Goal: Task Accomplishment & Management: Manage account settings

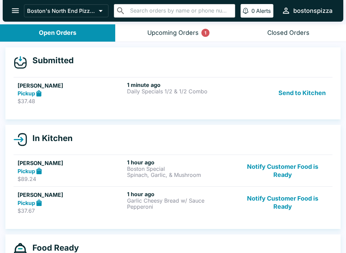
click at [221, 88] on p "Daily Specials 1/2 & 1/2 Combo" at bounding box center [180, 91] width 107 height 6
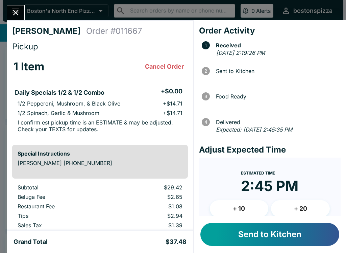
click at [264, 237] on button "Send to Kitchen" at bounding box center [269, 233] width 139 height 23
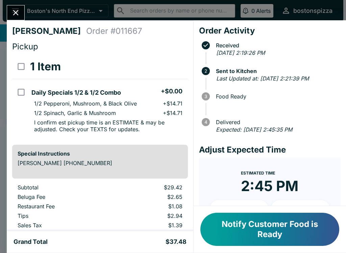
click at [15, 17] on icon "Close" at bounding box center [15, 12] width 9 height 9
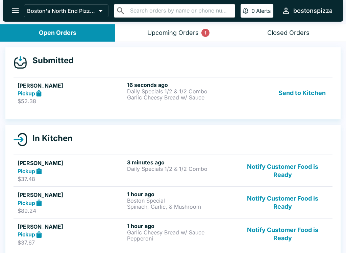
click at [81, 98] on p "$52.38" at bounding box center [71, 101] width 107 height 7
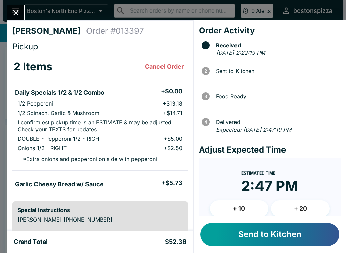
click at [291, 236] on button "Send to Kitchen" at bounding box center [269, 233] width 139 height 23
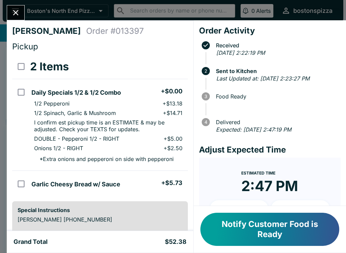
click at [22, 14] on button "Close" at bounding box center [15, 12] width 17 height 15
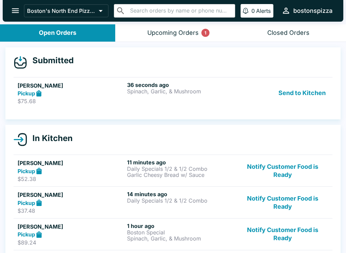
click at [108, 94] on div "Pickup" at bounding box center [71, 93] width 107 height 8
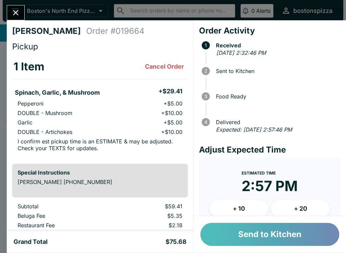
click at [270, 235] on button "Send to Kitchen" at bounding box center [269, 233] width 139 height 23
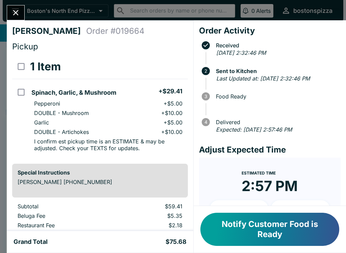
click at [16, 11] on icon "Close" at bounding box center [15, 12] width 9 height 9
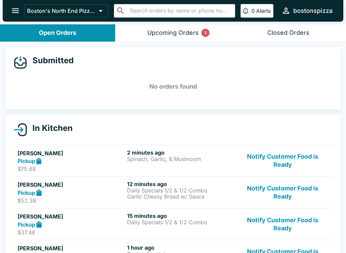
click at [106, 158] on div "Pickup" at bounding box center [71, 161] width 107 height 8
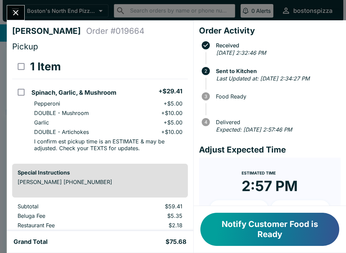
scroll to position [0, 0]
click at [22, 12] on button "Close" at bounding box center [15, 12] width 17 height 15
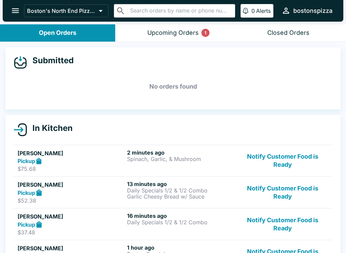
click at [186, 220] on p "Daily Specials 1/2 & 1/2 Combo" at bounding box center [180, 222] width 107 height 6
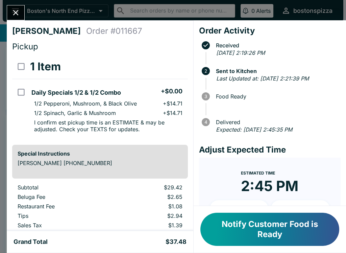
click at [22, 12] on button "Close" at bounding box center [15, 12] width 17 height 15
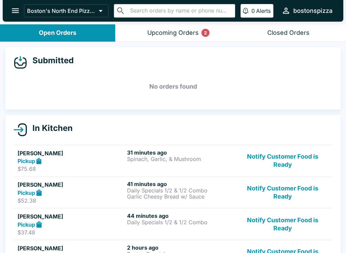
click at [186, 40] on button "Upcoming Orders 2" at bounding box center [172, 32] width 115 height 17
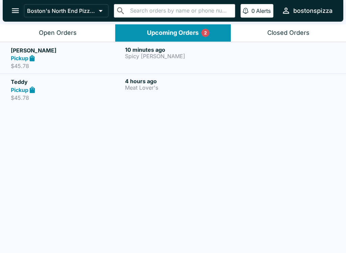
click at [157, 86] on p "Meat Lover's" at bounding box center [180, 87] width 111 height 6
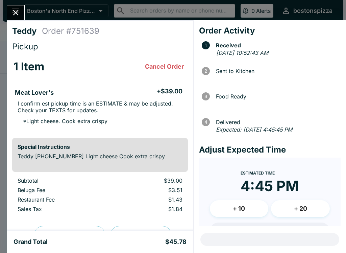
click at [15, 7] on button "Close" at bounding box center [15, 12] width 17 height 15
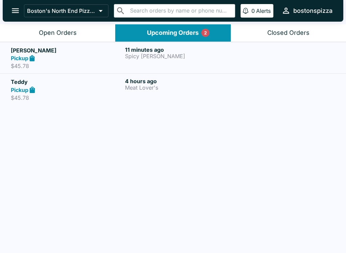
click at [137, 57] on p "Spicy [PERSON_NAME]" at bounding box center [180, 56] width 111 height 6
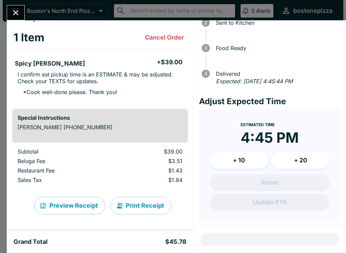
scroll to position [29, 0]
click at [14, 17] on icon "Close" at bounding box center [15, 12] width 9 height 9
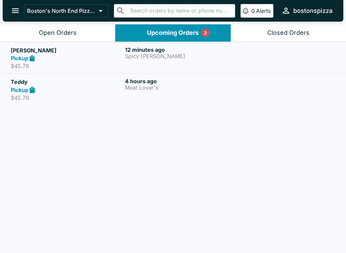
click at [64, 52] on h5 "[PERSON_NAME]" at bounding box center [66, 50] width 111 height 8
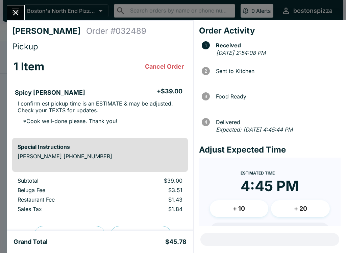
click at [21, 18] on button "Close" at bounding box center [15, 12] width 17 height 15
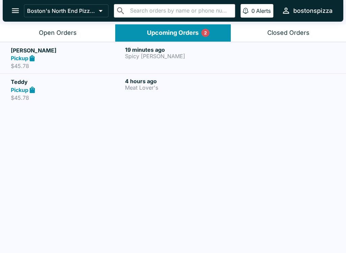
click at [57, 47] on h5 "[PERSON_NAME]" at bounding box center [66, 50] width 111 height 8
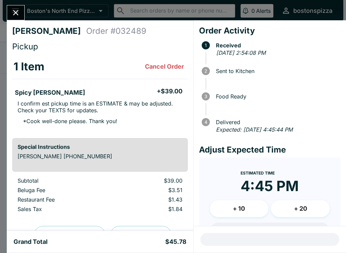
click at [17, 19] on button "Close" at bounding box center [15, 12] width 17 height 15
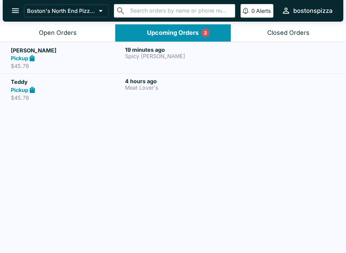
click at [64, 32] on div "Open Orders" at bounding box center [58, 33] width 38 height 8
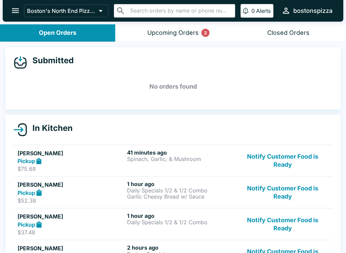
scroll to position [0, 0]
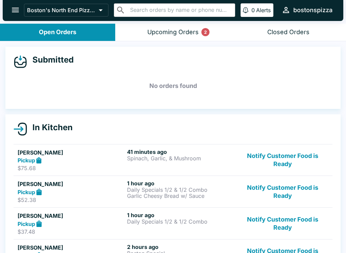
click at [164, 35] on div "Upcoming Orders 2" at bounding box center [172, 33] width 51 height 8
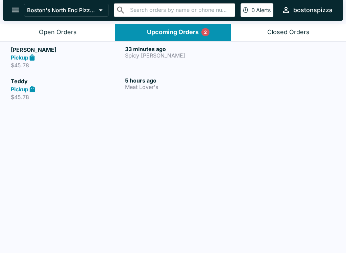
click at [19, 33] on button "Open Orders" at bounding box center [57, 32] width 115 height 17
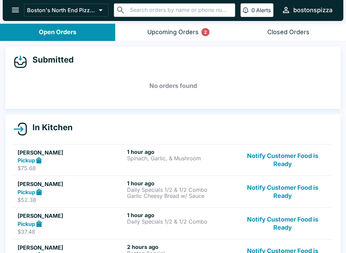
scroll to position [0, 0]
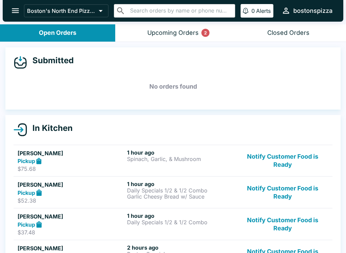
click at [103, 71] on div "Submitted No orders found" at bounding box center [172, 78] width 335 height 62
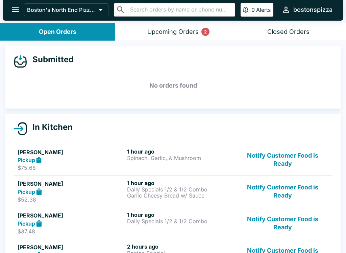
click at [179, 31] on div "Upcoming Orders 2" at bounding box center [172, 32] width 51 height 8
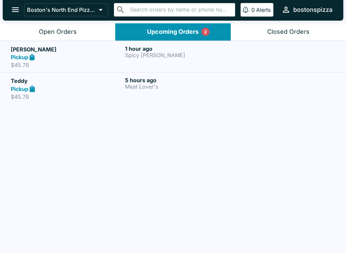
click at [69, 31] on div "Open Orders" at bounding box center [58, 32] width 38 height 8
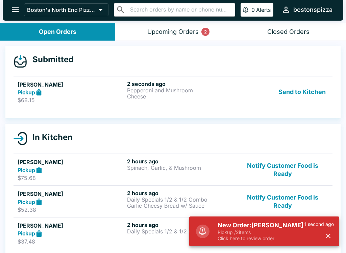
click at [271, 239] on p "Click here to review order" at bounding box center [260, 238] width 87 height 6
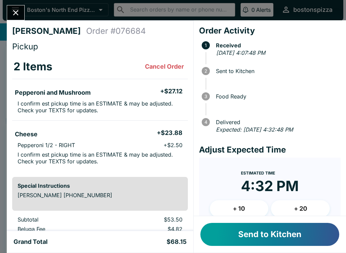
click at [254, 206] on button "+ 10" at bounding box center [239, 208] width 59 height 17
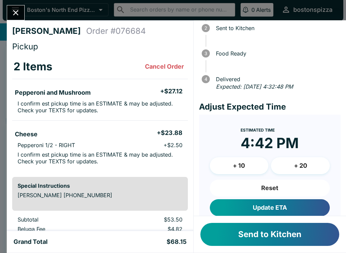
scroll to position [47, 0]
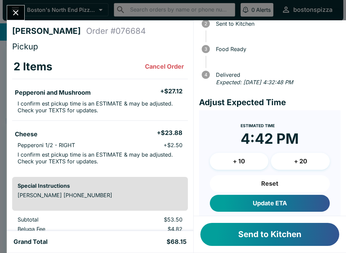
click at [287, 202] on button "Update ETA" at bounding box center [270, 202] width 120 height 17
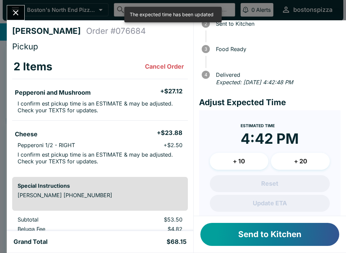
click at [279, 237] on button "Send to Kitchen" at bounding box center [269, 233] width 139 height 23
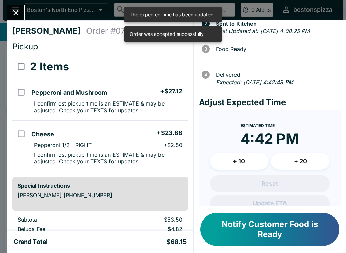
scroll to position [0, 0]
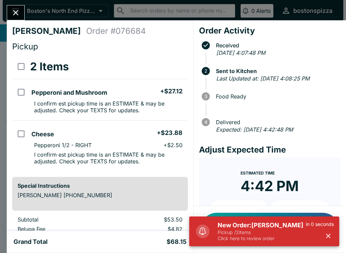
click at [289, 222] on h5 "New Order: [PERSON_NAME]" at bounding box center [261, 225] width 88 height 8
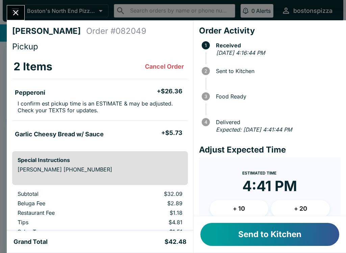
click at [246, 208] on button "+ 10" at bounding box center [239, 208] width 59 height 17
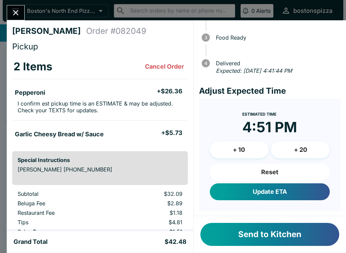
scroll to position [58, 0]
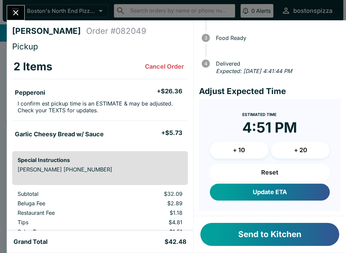
click at [297, 189] on button "Update ETA" at bounding box center [270, 191] width 120 height 17
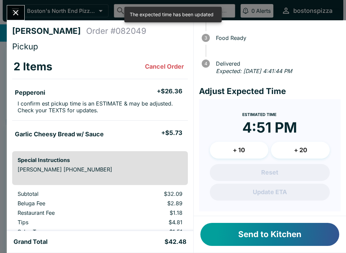
click at [295, 233] on button "Send to Kitchen" at bounding box center [269, 233] width 139 height 23
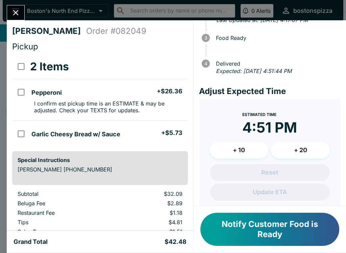
click at [15, 2] on div "[PERSON_NAME] Order # 082049 Pickup 2 Items Pepperoni + $26.36 I confirm est pi…" at bounding box center [173, 126] width 346 height 253
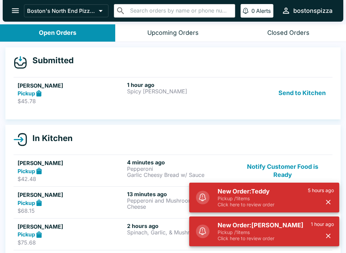
click at [275, 192] on h5 "New Order: Teddy" at bounding box center [262, 191] width 90 height 8
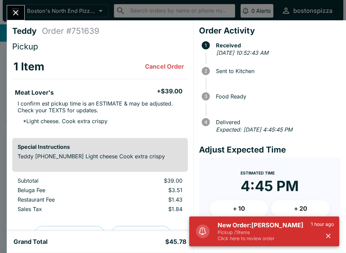
click at [277, 231] on p "Pickup / 1 items" at bounding box center [263, 232] width 93 height 6
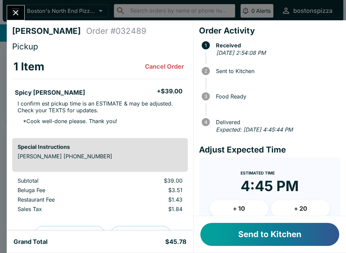
click at [285, 235] on button "Send to Kitchen" at bounding box center [269, 233] width 139 height 23
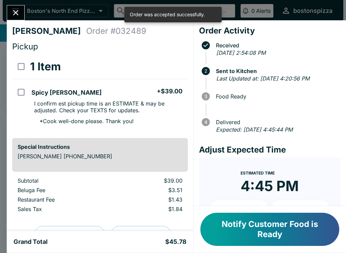
click at [14, 12] on icon "Close" at bounding box center [15, 12] width 9 height 9
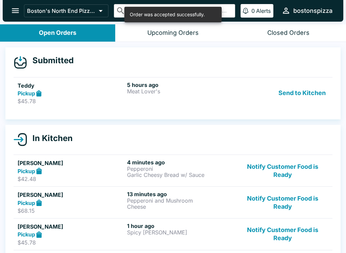
click at [306, 90] on button "Send to Kitchen" at bounding box center [302, 92] width 53 height 23
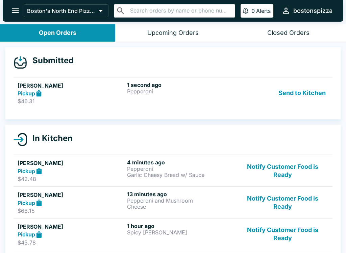
click at [140, 100] on div "1 second ago Pepperoni" at bounding box center [180, 92] width 107 height 23
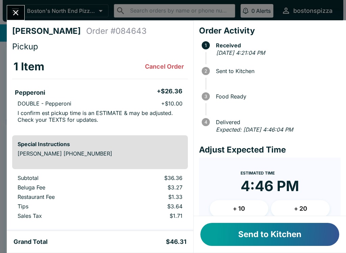
click at [240, 210] on button "+ 10" at bounding box center [239, 208] width 59 height 17
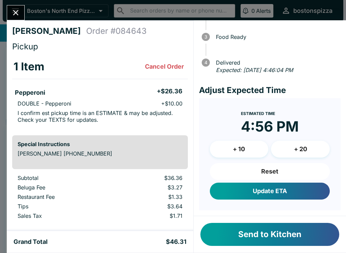
scroll to position [58, 0]
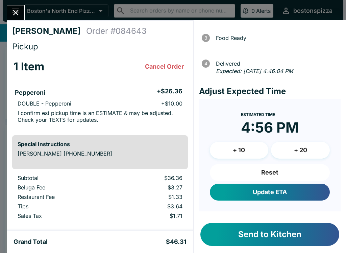
click at [283, 230] on button "Send to Kitchen" at bounding box center [269, 233] width 139 height 23
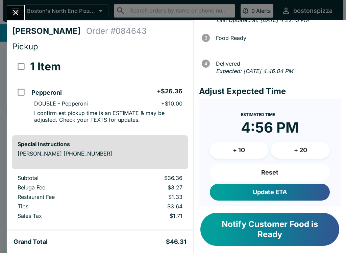
click at [298, 186] on button "Update ETA" at bounding box center [270, 191] width 120 height 17
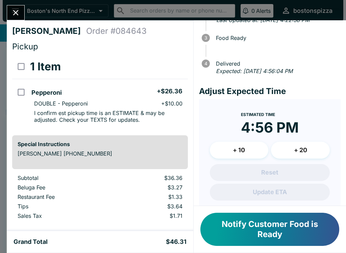
click at [16, 15] on icon "Close" at bounding box center [15, 12] width 9 height 9
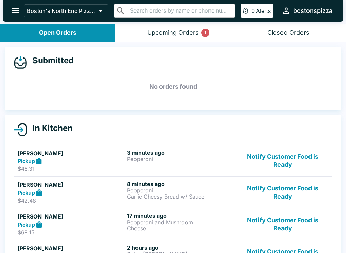
click at [182, 30] on div "Upcoming Orders 1" at bounding box center [172, 33] width 51 height 8
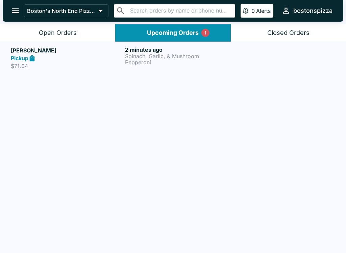
click at [149, 72] on link "[PERSON_NAME] Pickup $71.04 2 minutes ago Spinach, Garlic, & Mushroom Pepperoni" at bounding box center [173, 58] width 346 height 32
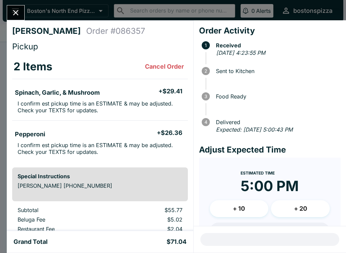
click at [20, 19] on button "Close" at bounding box center [15, 12] width 17 height 15
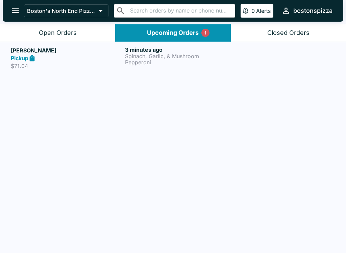
click at [74, 33] on div "Open Orders" at bounding box center [58, 33] width 38 height 8
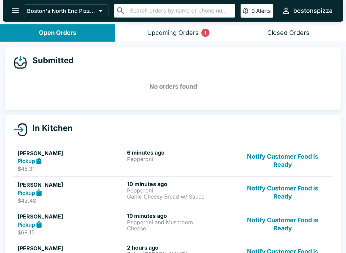
click at [201, 34] on button "Upcoming Orders 1" at bounding box center [172, 32] width 115 height 17
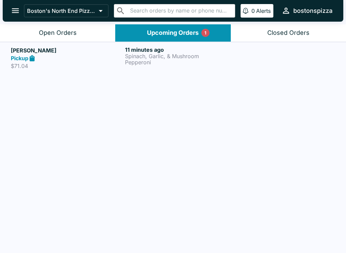
click at [77, 32] on button "Open Orders" at bounding box center [57, 32] width 115 height 17
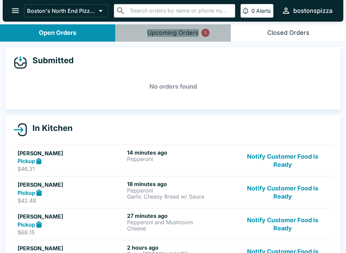
click at [191, 36] on div "Upcoming Orders 1" at bounding box center [172, 33] width 51 height 8
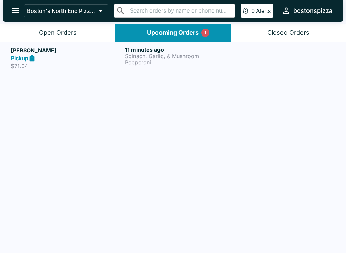
click at [102, 56] on div "Pickup" at bounding box center [66, 58] width 111 height 8
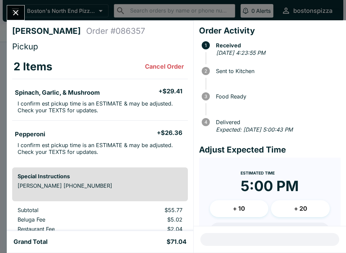
click at [21, 14] on button "Close" at bounding box center [15, 12] width 17 height 15
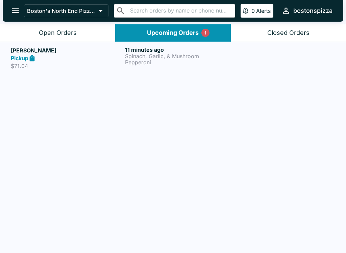
click at [76, 38] on button "Open Orders" at bounding box center [57, 32] width 115 height 17
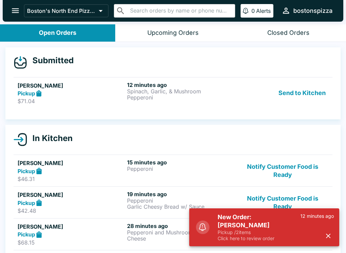
click at [260, 236] on p "Click here to review order" at bounding box center [258, 238] width 83 height 6
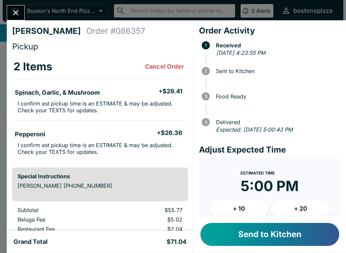
click at [249, 237] on button "Send to Kitchen" at bounding box center [269, 233] width 139 height 23
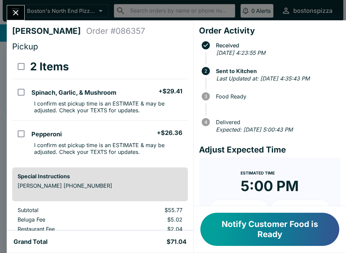
click at [13, 7] on button "Close" at bounding box center [15, 12] width 17 height 15
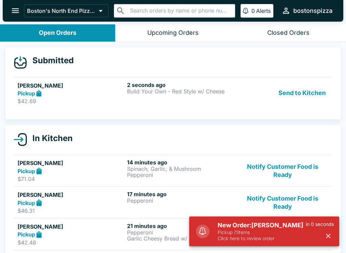
click at [282, 230] on p "Pickup / 1 items" at bounding box center [261, 232] width 88 height 6
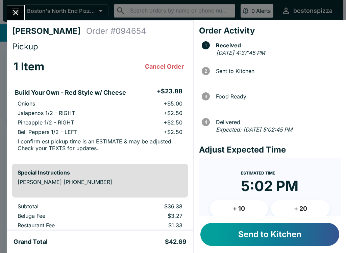
click at [246, 204] on button "+ 10" at bounding box center [239, 208] width 59 height 17
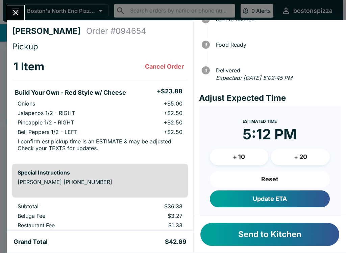
scroll to position [51, 0]
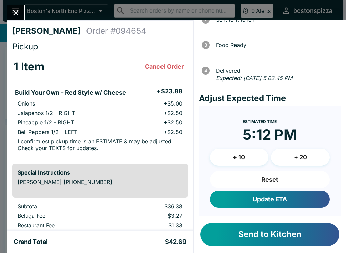
click at [291, 194] on button "Update ETA" at bounding box center [270, 198] width 120 height 17
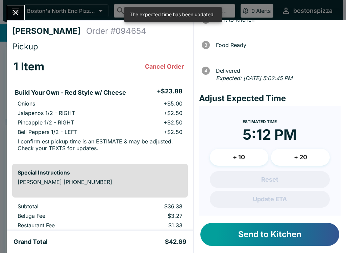
click at [291, 238] on button "Send to Kitchen" at bounding box center [269, 233] width 139 height 23
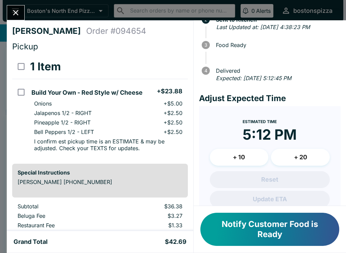
click at [23, 16] on button "Close" at bounding box center [15, 12] width 17 height 15
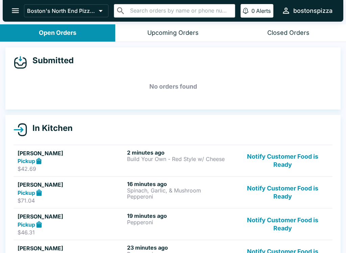
click at [167, 160] on p "Build Your Own - Red Style w/ Cheese" at bounding box center [180, 159] width 107 height 6
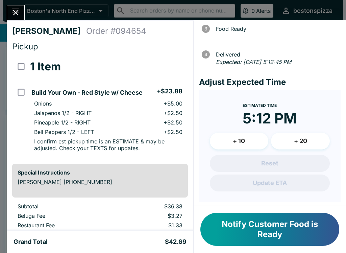
scroll to position [68, 0]
click at [20, 14] on icon "Close" at bounding box center [15, 12] width 9 height 9
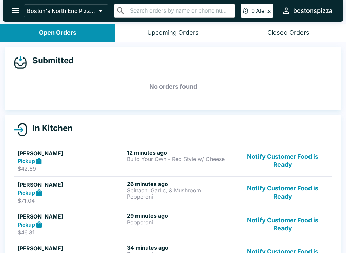
click at [176, 41] on button "Upcoming Orders" at bounding box center [172, 32] width 115 height 17
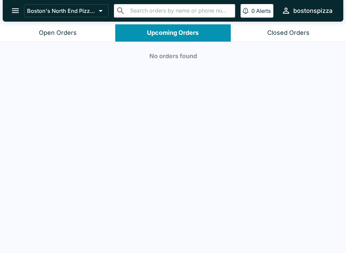
click at [214, 147] on div "No orders found" at bounding box center [173, 148] width 346 height 212
click at [94, 30] on button "Open Orders" at bounding box center [57, 32] width 115 height 17
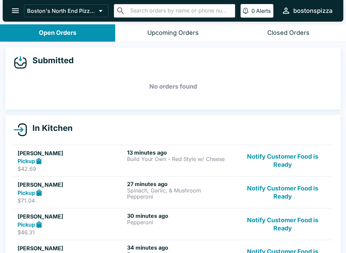
click at [76, 21] on div "Boston's North End Pizza Bakery ​ ​ 0 Alerts bostonspizza" at bounding box center [173, 11] width 340 height 22
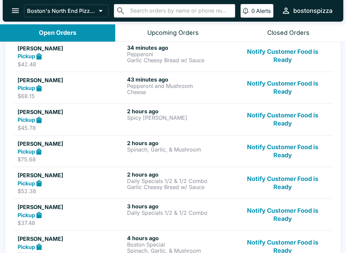
scroll to position [201, 0]
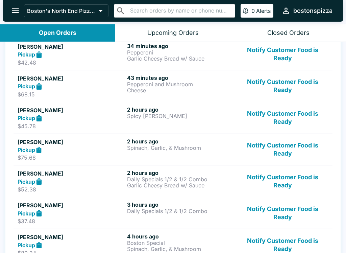
click at [148, 148] on p "Spinach, Garlic, & Mushroom" at bounding box center [180, 148] width 107 height 6
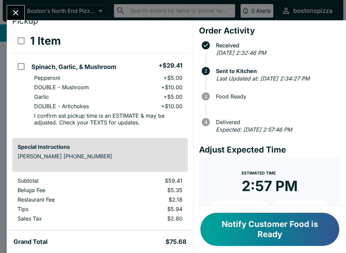
scroll to position [19, 0]
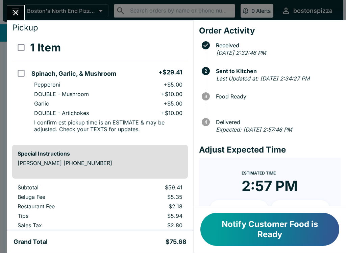
click at [12, 8] on icon "Close" at bounding box center [15, 12] width 9 height 9
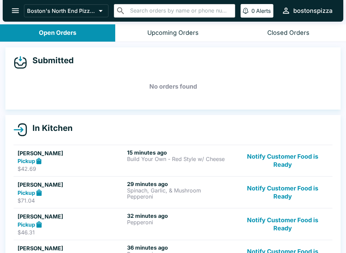
click at [150, 191] on p "Spinach, Garlic, & Mushroom" at bounding box center [180, 190] width 107 height 6
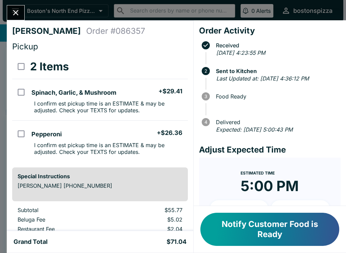
click at [16, 11] on icon "Close" at bounding box center [15, 12] width 9 height 9
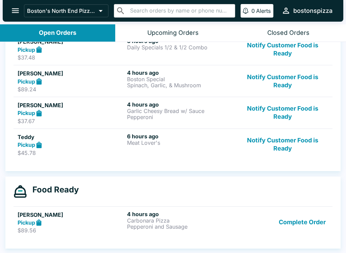
scroll to position [365, 0]
click at [287, 147] on button "Notify Customer Food is Ready" at bounding box center [282, 144] width 91 height 23
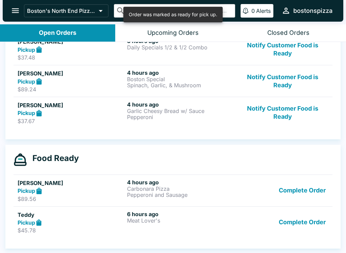
click at [285, 109] on button "Notify Customer Food is Ready" at bounding box center [282, 112] width 91 height 23
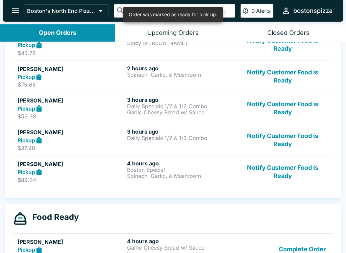
scroll to position [277, 0]
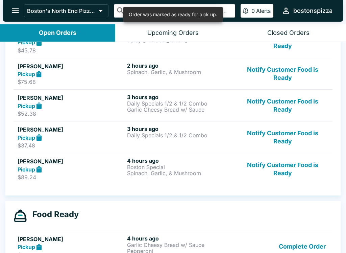
click at [283, 166] on button "Notify Customer Food is Ready" at bounding box center [282, 168] width 91 height 23
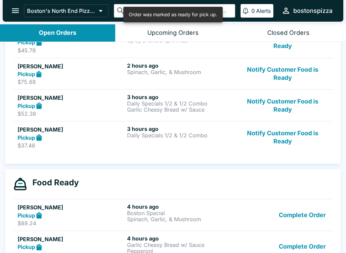
click at [284, 137] on button "Notify Customer Food is Ready" at bounding box center [282, 136] width 91 height 23
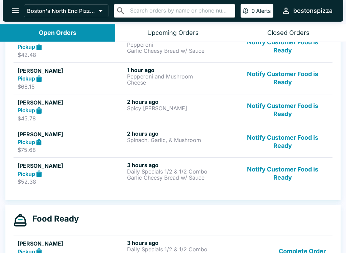
scroll to position [204, 0]
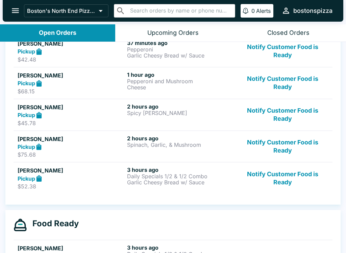
click at [289, 174] on button "Notify Customer Food is Ready" at bounding box center [282, 177] width 91 height 23
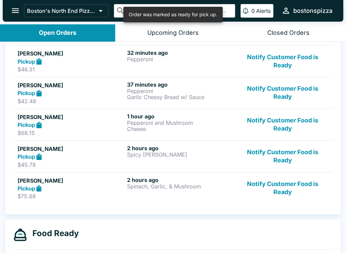
scroll to position [163, 0]
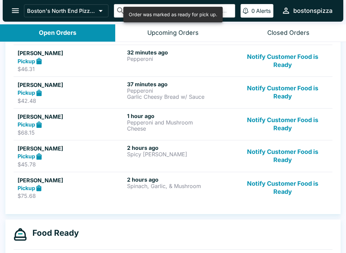
click at [295, 185] on button "Notify Customer Food is Ready" at bounding box center [282, 187] width 91 height 23
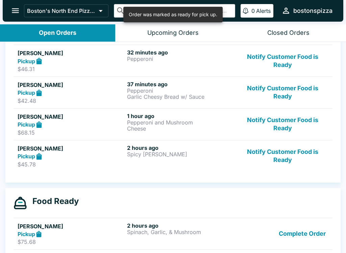
click at [285, 155] on button "Notify Customer Food is Ready" at bounding box center [282, 155] width 91 height 23
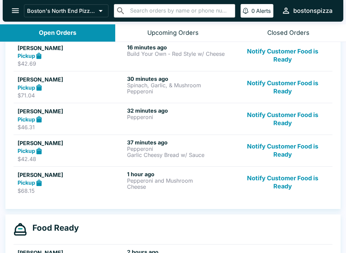
scroll to position [99, 0]
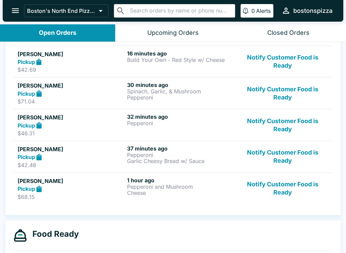
click at [288, 189] on button "Notify Customer Food is Ready" at bounding box center [282, 188] width 91 height 23
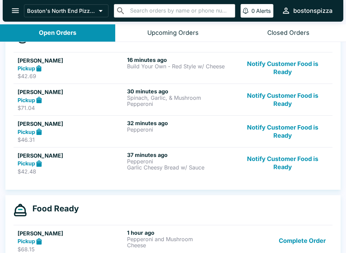
scroll to position [83, 0]
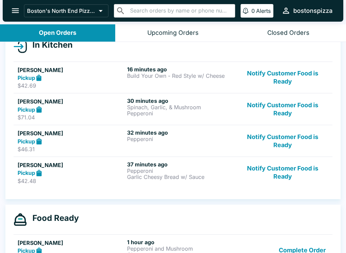
click at [287, 173] on button "Notify Customer Food is Ready" at bounding box center [282, 172] width 91 height 23
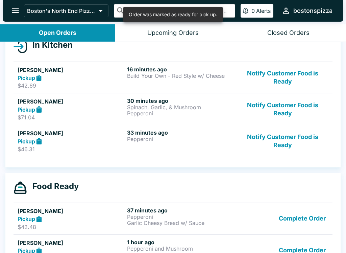
click at [286, 139] on button "Notify Customer Food is Ready" at bounding box center [282, 140] width 91 height 23
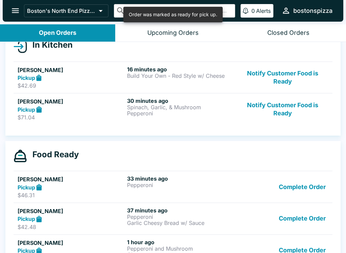
scroll to position [112, 0]
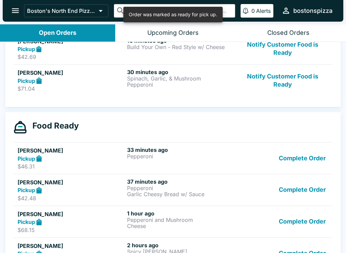
click at [305, 161] on button "Complete Order" at bounding box center [302, 157] width 52 height 23
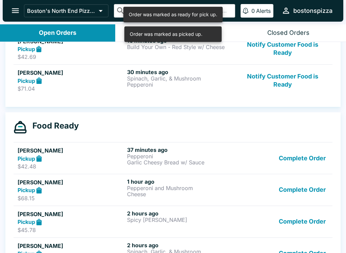
click at [308, 161] on button "Complete Order" at bounding box center [302, 157] width 52 height 23
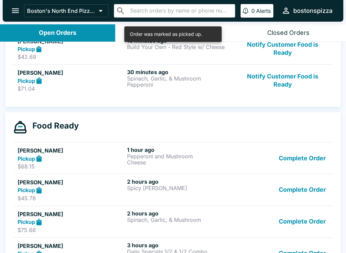
click at [309, 158] on button "Complete Order" at bounding box center [302, 157] width 52 height 23
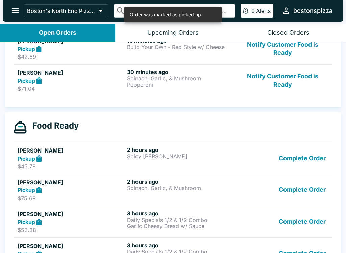
click at [309, 166] on button "Complete Order" at bounding box center [302, 157] width 52 height 23
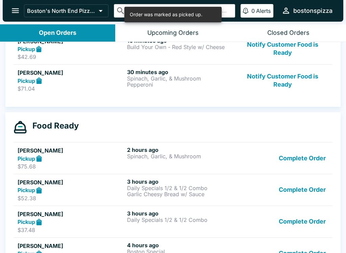
click at [309, 166] on button "Complete Order" at bounding box center [302, 157] width 52 height 23
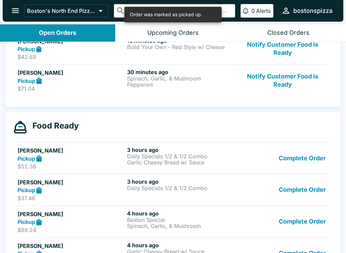
click at [302, 169] on button "Complete Order" at bounding box center [302, 157] width 52 height 23
click at [304, 178] on button "Complete Order" at bounding box center [302, 189] width 52 height 23
click at [307, 169] on button "Complete Order" at bounding box center [302, 157] width 52 height 23
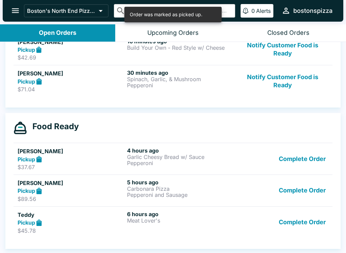
click at [307, 170] on button "Complete Order" at bounding box center [302, 158] width 52 height 23
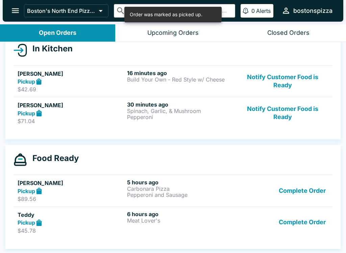
click at [311, 174] on link "[PERSON_NAME] Pickup $89.56 5 hours ago Carbonara Pizza Pepperoni and Sausage C…" at bounding box center [173, 190] width 319 height 32
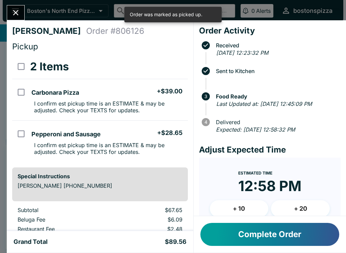
click at [16, 19] on button "Close" at bounding box center [15, 12] width 17 height 15
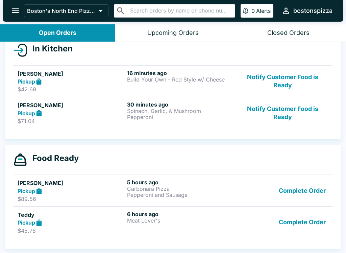
click at [311, 192] on button "Complete Order" at bounding box center [302, 190] width 52 height 23
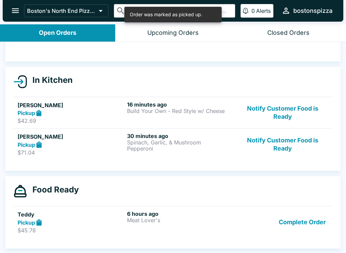
click at [314, 221] on button "Complete Order" at bounding box center [302, 221] width 52 height 23
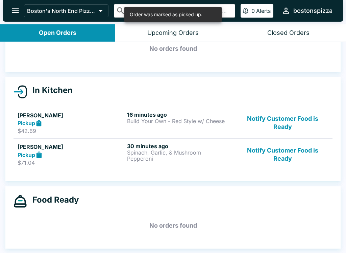
scroll to position [38, 0]
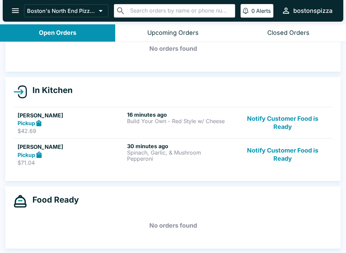
click at [175, 152] on p "Spinach, Garlic, & Mushroom" at bounding box center [180, 152] width 107 height 6
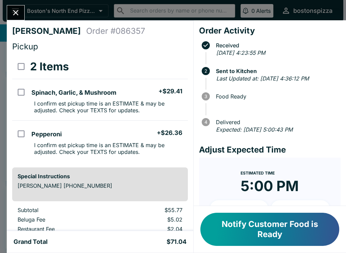
click at [23, 9] on button "Close" at bounding box center [15, 12] width 17 height 15
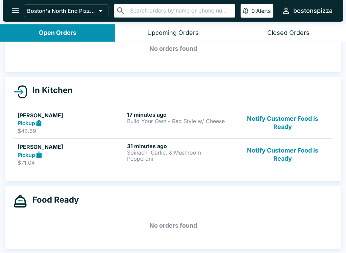
click at [172, 116] on h6 "17 minutes ago" at bounding box center [180, 114] width 107 height 7
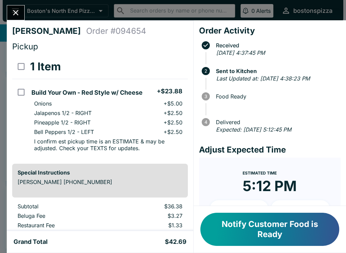
click at [22, 16] on button "Close" at bounding box center [15, 12] width 17 height 15
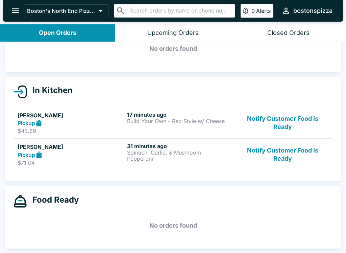
click at [157, 115] on h6 "17 minutes ago" at bounding box center [180, 114] width 107 height 7
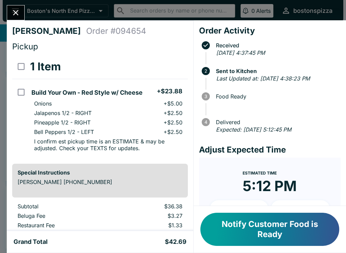
click at [20, 9] on icon "Close" at bounding box center [15, 12] width 9 height 9
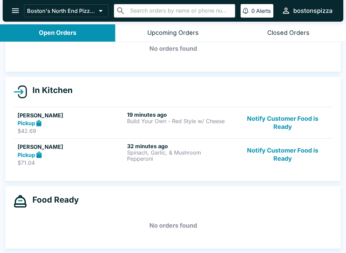
click at [116, 109] on link "[PERSON_NAME] Pickup $42.69 19 minutes ago Build Your Own - Red Style w/ Cheese…" at bounding box center [173, 123] width 319 height 32
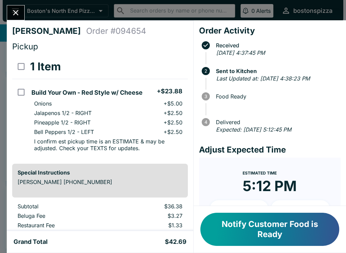
click at [322, 229] on button "Notify Customer Food is Ready" at bounding box center [269, 228] width 139 height 33
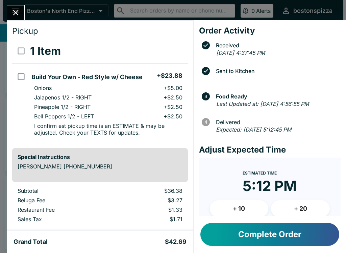
scroll to position [20, 0]
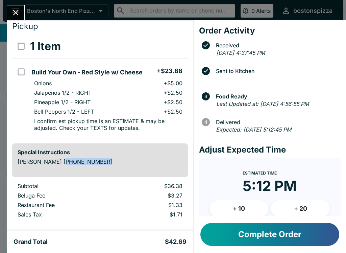
click at [82, 181] on div "[PERSON_NAME] Order # 094654 Pickup 1 Item Build Your Own - Red Style w/ Cheese…" at bounding box center [100, 125] width 186 height 210
click at [52, 182] on div "[PERSON_NAME] Order # 094654 Pickup 1 Item Build Your Own - Red Style w/ Cheese…" at bounding box center [100, 125] width 186 height 210
click at [87, 191] on td "Subtotal" at bounding box center [61, 186] width 99 height 9
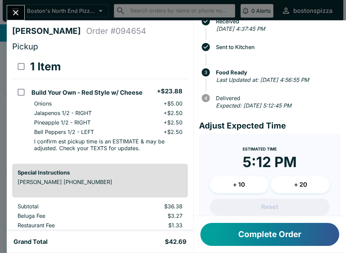
scroll to position [25, 0]
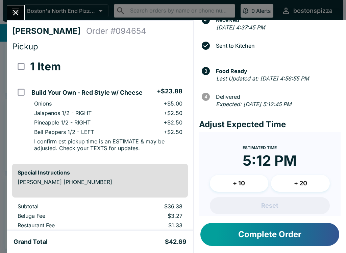
click at [16, 7] on button "Close" at bounding box center [15, 12] width 17 height 15
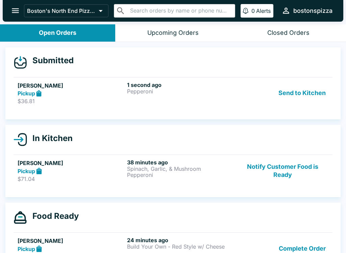
click at [130, 88] on p "Pepperoni" at bounding box center [180, 91] width 107 height 6
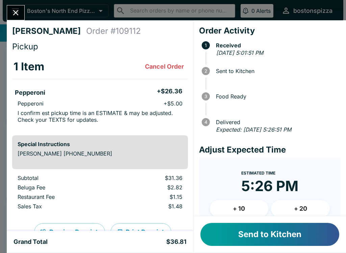
click at [286, 231] on button "Send to Kitchen" at bounding box center [269, 233] width 139 height 23
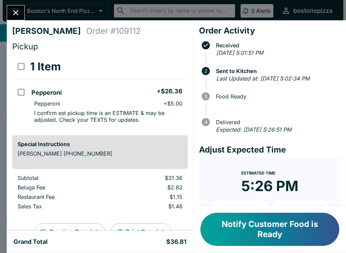
click at [17, 14] on icon "Close" at bounding box center [15, 12] width 5 height 5
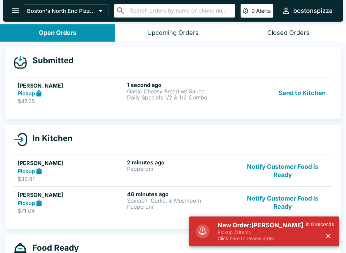
click at [96, 91] on div "Pickup" at bounding box center [71, 93] width 107 height 8
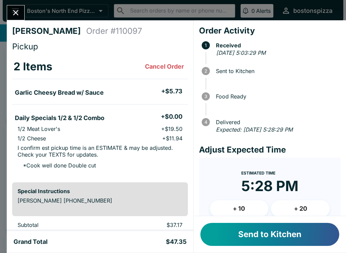
click at [291, 233] on button "Send to Kitchen" at bounding box center [269, 233] width 139 height 23
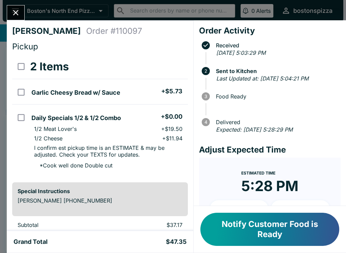
click at [18, 11] on icon "Close" at bounding box center [15, 12] width 5 height 5
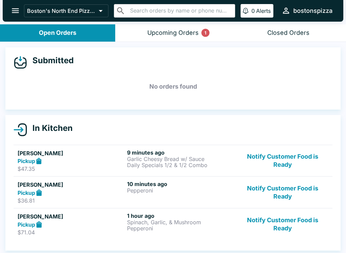
click at [288, 222] on button "Notify Customer Food is Ready" at bounding box center [282, 223] width 91 height 23
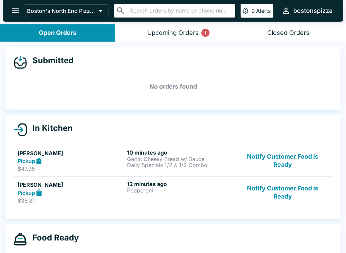
click at [184, 33] on div "Upcoming Orders 1" at bounding box center [172, 33] width 51 height 8
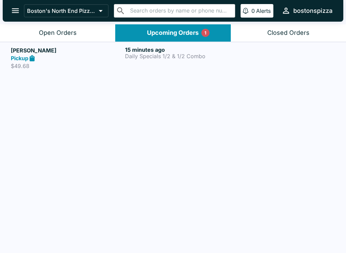
click at [136, 53] on p "Daily Specials 1/2 & 1/2 Combo" at bounding box center [180, 56] width 111 height 6
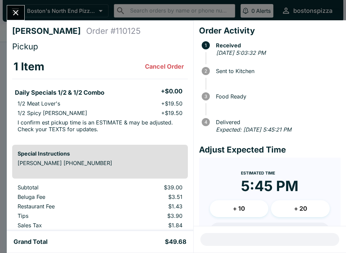
click at [19, 9] on icon "Close" at bounding box center [15, 12] width 9 height 9
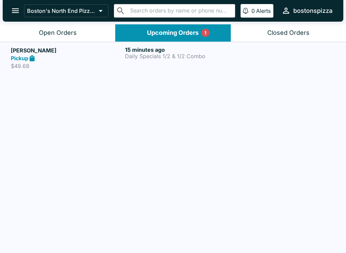
click at [73, 34] on div "Open Orders" at bounding box center [58, 33] width 38 height 8
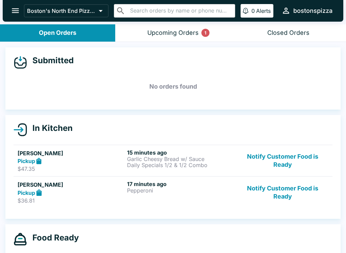
click at [181, 31] on div "Upcoming Orders 1" at bounding box center [172, 33] width 51 height 8
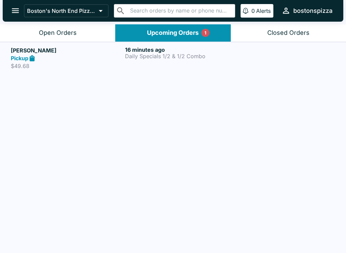
click at [81, 33] on button "Open Orders" at bounding box center [57, 32] width 115 height 17
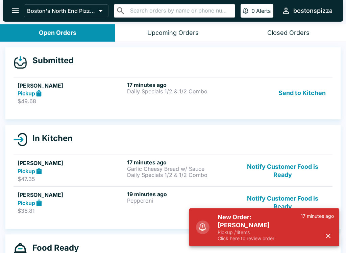
click at [309, 90] on button "Send to Kitchen" at bounding box center [302, 92] width 53 height 23
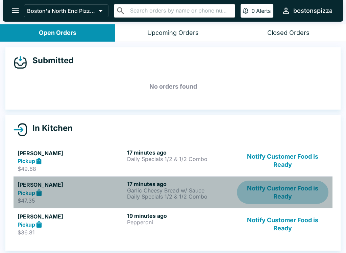
click at [290, 191] on button "Notify Customer Food is Ready" at bounding box center [282, 191] width 91 height 23
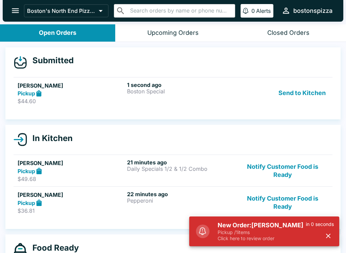
click at [299, 233] on p "Pickup / 1 items" at bounding box center [261, 232] width 88 height 6
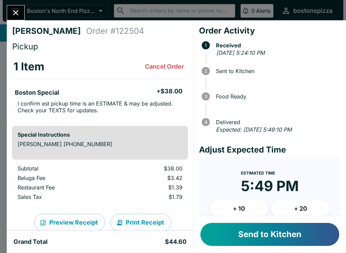
click at [245, 213] on button "+ 10" at bounding box center [239, 208] width 59 height 17
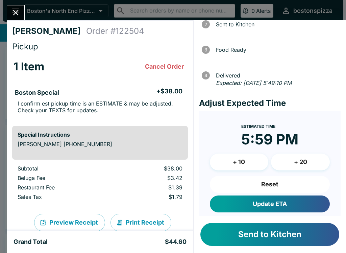
scroll to position [47, 0]
click at [285, 204] on button "Update ETA" at bounding box center [270, 203] width 120 height 17
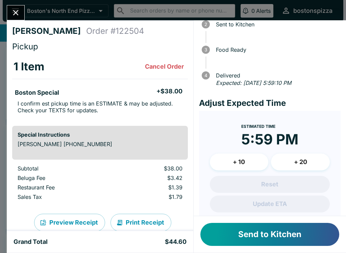
click at [16, 11] on icon "Close" at bounding box center [15, 12] width 9 height 9
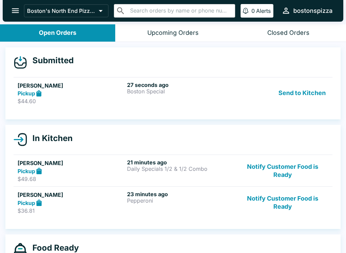
click at [311, 94] on button "Send to Kitchen" at bounding box center [302, 92] width 53 height 23
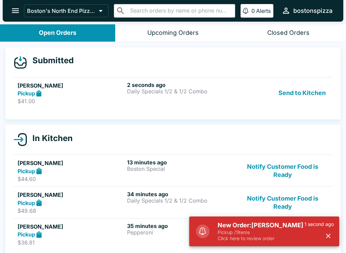
click at [214, 224] on div "New Order: [PERSON_NAME] / 1 items Click here to review order 1 second ago" at bounding box center [272, 231] width 127 height 26
click at [240, 235] on p "Click here to review order" at bounding box center [260, 238] width 87 height 6
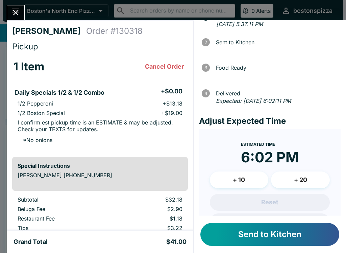
scroll to position [30, 0]
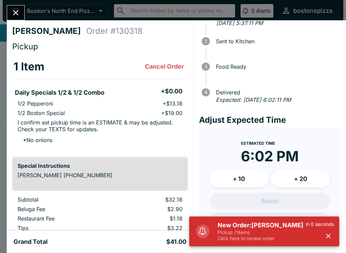
click at [250, 175] on button "+ 10" at bounding box center [239, 178] width 59 height 17
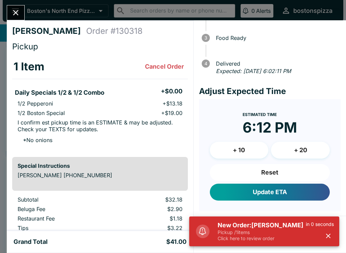
click at [278, 189] on button "Update ETA" at bounding box center [270, 191] width 120 height 17
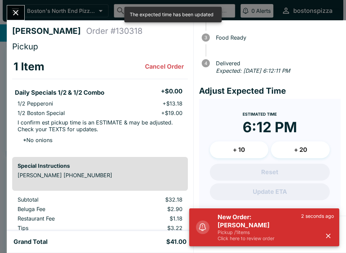
scroll to position [58, 0]
click at [331, 235] on icon "button" at bounding box center [328, 236] width 8 height 8
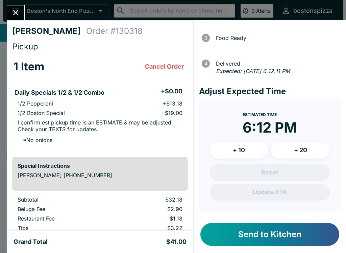
click at [295, 236] on button "Send to Kitchen" at bounding box center [269, 233] width 139 height 23
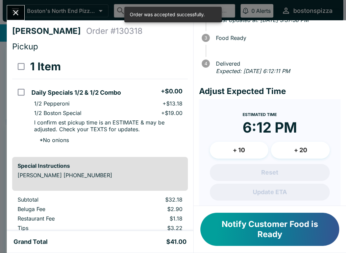
click at [22, 17] on button "Close" at bounding box center [15, 12] width 17 height 15
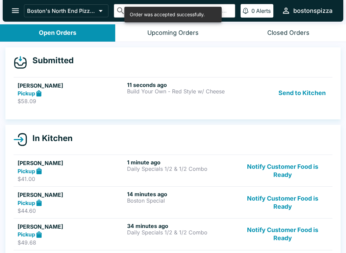
click at [120, 94] on div "Pickup" at bounding box center [71, 93] width 107 height 8
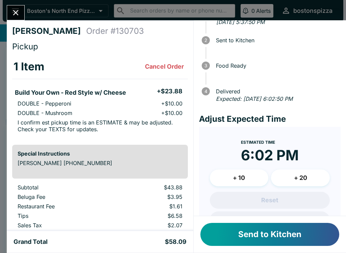
scroll to position [29, 0]
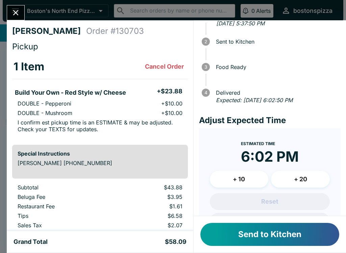
click at [254, 176] on button "+ 10" at bounding box center [239, 179] width 59 height 17
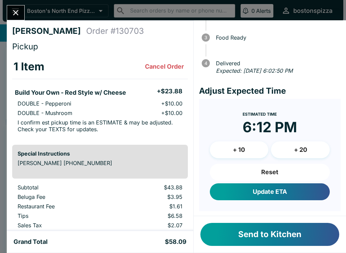
scroll to position [58, 0]
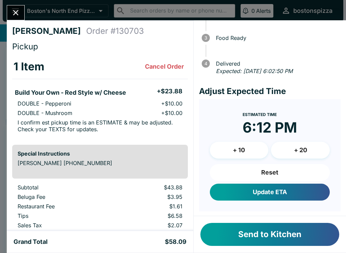
click at [280, 189] on button "Update ETA" at bounding box center [270, 191] width 120 height 17
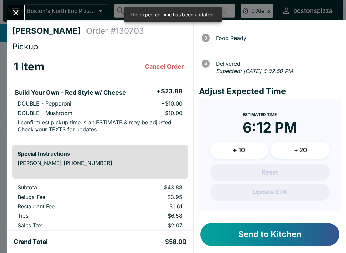
click at [282, 232] on button "Send to Kitchen" at bounding box center [269, 233] width 139 height 23
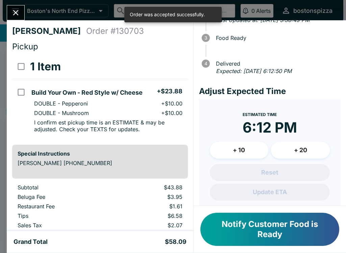
click at [23, 11] on button "Close" at bounding box center [15, 12] width 17 height 15
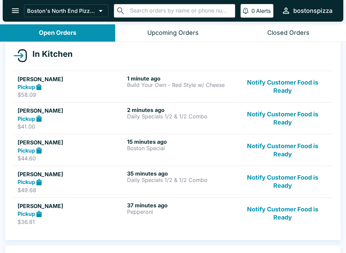
scroll to position [75, 0]
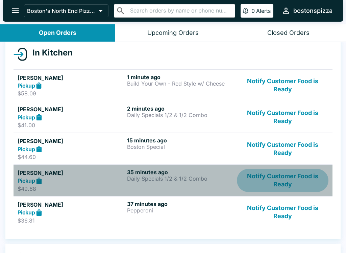
click at [290, 177] on button "Notify Customer Food is Ready" at bounding box center [282, 179] width 91 height 23
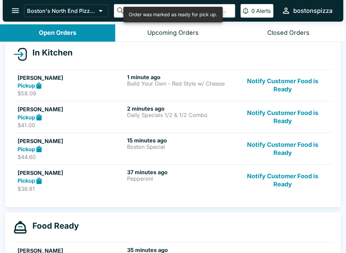
click at [284, 179] on button "Notify Customer Food is Ready" at bounding box center [282, 179] width 91 height 23
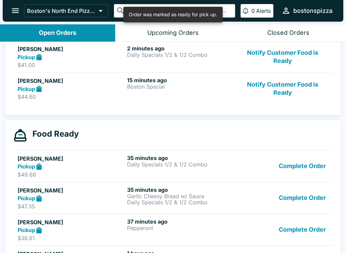
scroll to position [138, 0]
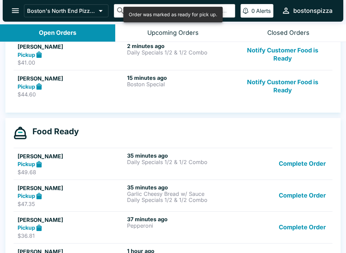
click at [312, 226] on button "Complete Order" at bounding box center [302, 226] width 52 height 23
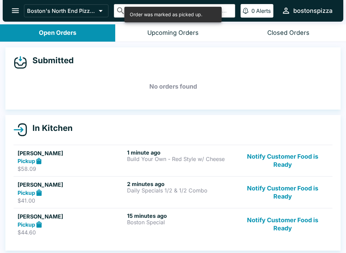
scroll to position [0, 0]
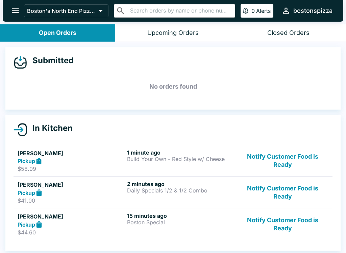
click at [279, 230] on button "Notify Customer Food is Ready" at bounding box center [282, 223] width 91 height 23
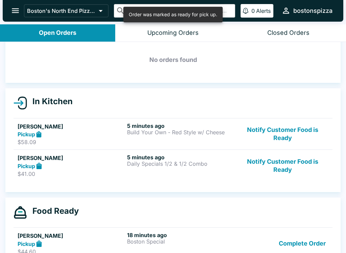
scroll to position [22, 0]
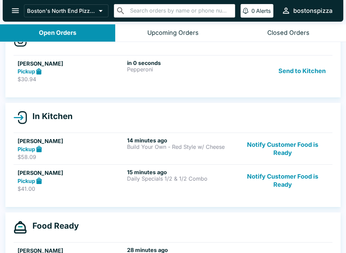
click at [160, 69] on p "Pepperoni" at bounding box center [180, 69] width 107 height 6
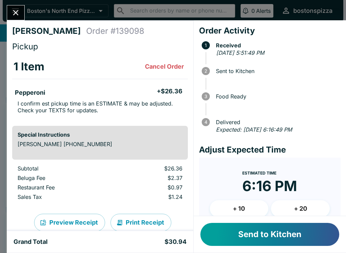
click at [250, 200] on button "+ 10" at bounding box center [239, 208] width 59 height 17
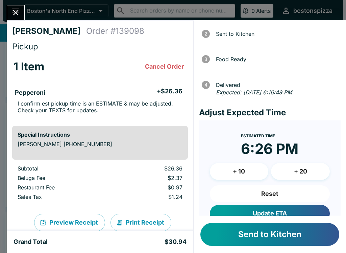
scroll to position [40, 0]
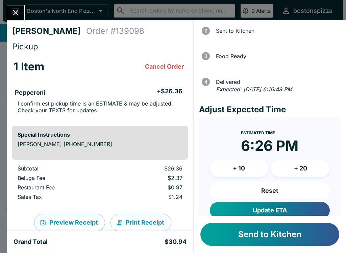
click at [301, 208] on button "Update ETA" at bounding box center [270, 210] width 120 height 17
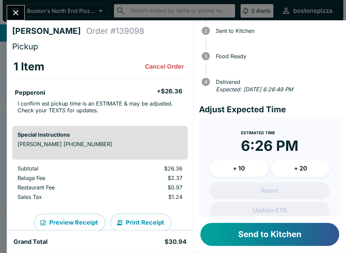
click at [285, 222] on button "Send to Kitchen" at bounding box center [269, 233] width 139 height 23
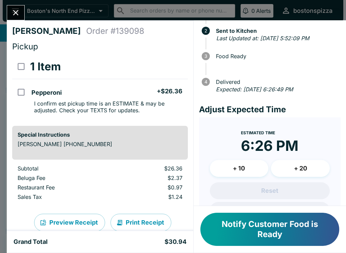
click at [23, 14] on button "Close" at bounding box center [15, 12] width 17 height 15
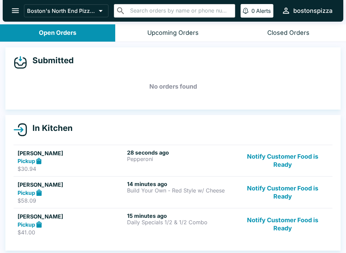
click at [289, 217] on button "Notify Customer Food is Ready" at bounding box center [282, 223] width 91 height 23
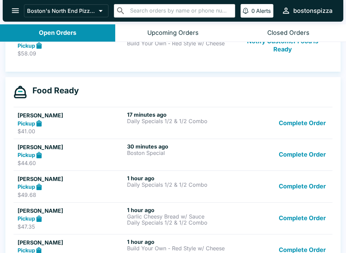
scroll to position [160, 0]
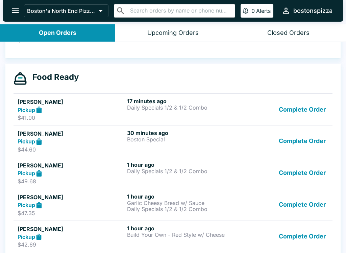
click at [309, 238] on button "Complete Order" at bounding box center [302, 236] width 52 height 23
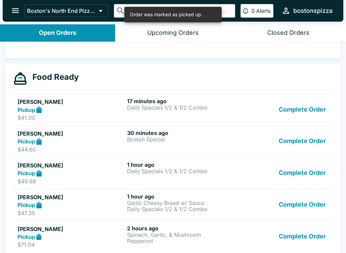
click at [313, 239] on button "Complete Order" at bounding box center [302, 236] width 52 height 23
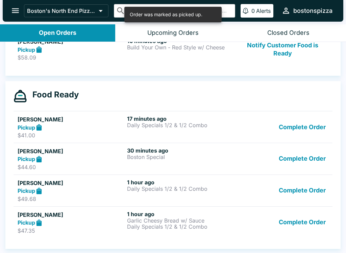
click at [325, 219] on button "Complete Order" at bounding box center [302, 221] width 52 height 23
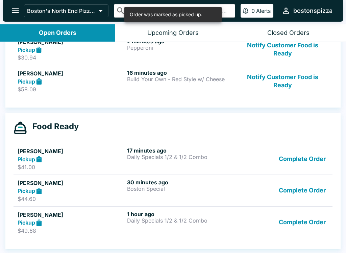
click at [325, 218] on button "Complete Order" at bounding box center [302, 221] width 52 height 23
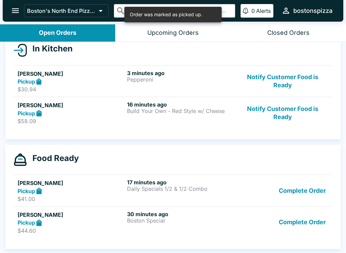
scroll to position [79, 0]
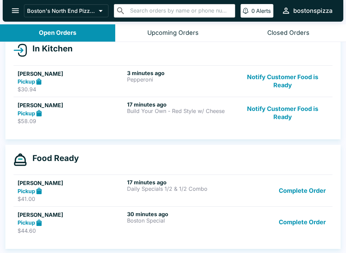
click at [288, 105] on button "Notify Customer Food is Ready" at bounding box center [282, 112] width 91 height 23
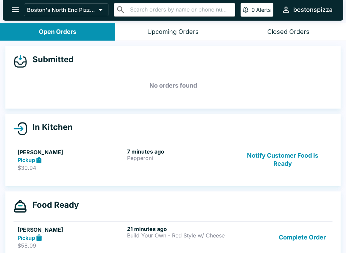
scroll to position [0, 0]
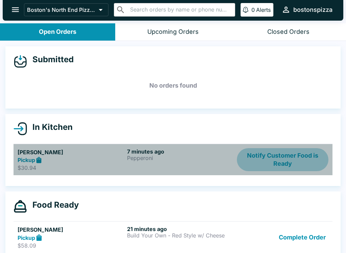
click at [278, 155] on button "Notify Customer Food is Ready" at bounding box center [282, 159] width 91 height 23
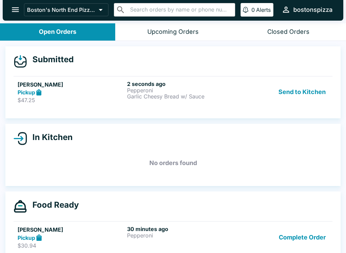
click at [95, 96] on div "[PERSON_NAME] Pickup $47.25" at bounding box center [71, 91] width 107 height 23
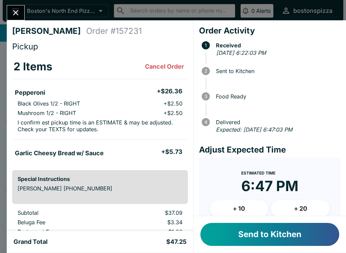
click at [231, 236] on button "Send to Kitchen" at bounding box center [269, 233] width 139 height 23
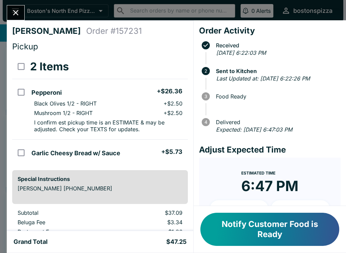
scroll to position [0, 0]
click at [15, 16] on icon "Close" at bounding box center [15, 12] width 9 height 9
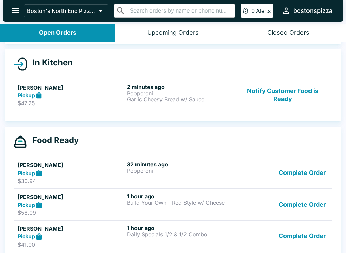
scroll to position [65, 0]
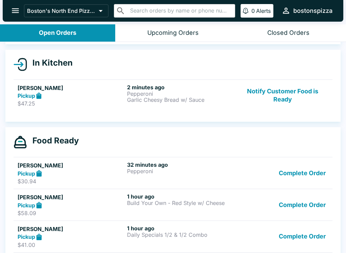
click at [305, 205] on button "Complete Order" at bounding box center [302, 204] width 52 height 23
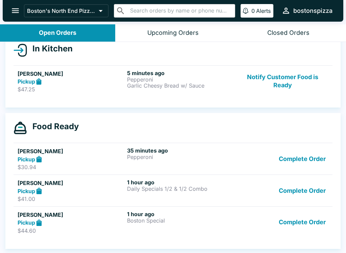
click at [310, 224] on button "Complete Order" at bounding box center [302, 221] width 52 height 23
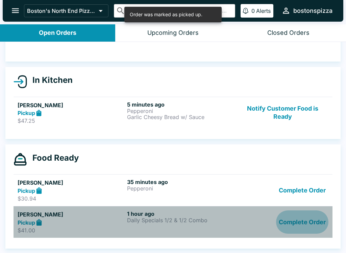
click at [319, 224] on button "Complete Order" at bounding box center [302, 221] width 52 height 23
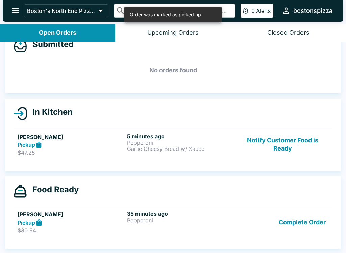
scroll to position [16, 0]
click at [309, 221] on button "Complete Order" at bounding box center [302, 221] width 52 height 23
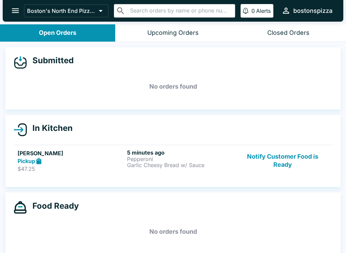
scroll to position [0, 0]
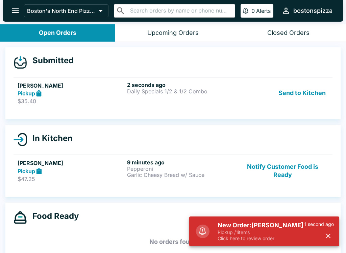
click at [247, 234] on p "Pickup / 1 items" at bounding box center [260, 232] width 87 height 6
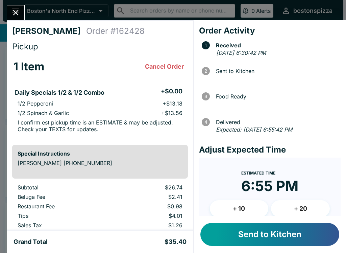
click at [244, 212] on button "+ 10" at bounding box center [239, 208] width 59 height 17
click at [278, 234] on button "Send to Kitchen" at bounding box center [269, 233] width 139 height 23
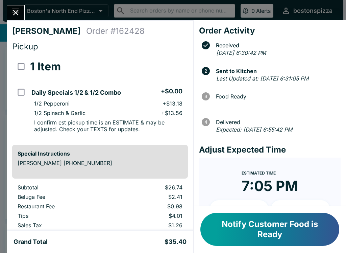
click at [20, 14] on icon "Close" at bounding box center [15, 12] width 9 height 9
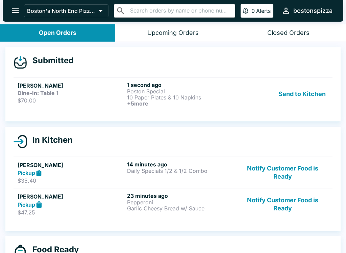
click at [129, 97] on p "10 Paper Plates & 10 Napkins" at bounding box center [180, 97] width 107 height 6
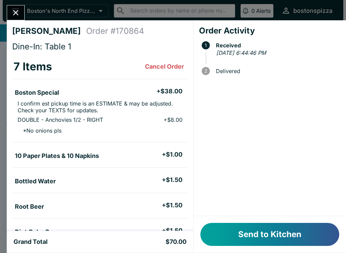
click at [288, 219] on div "Send to Kitchen" at bounding box center [269, 234] width 152 height 36
click at [309, 243] on button "Send to Kitchen" at bounding box center [269, 233] width 139 height 23
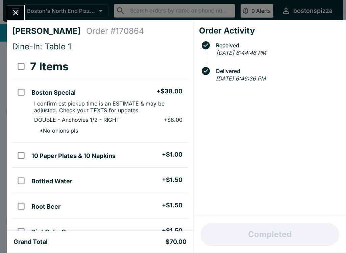
click at [289, 137] on div "Order Activity Received [DATE] 6:44:46 PM Delivered [DATE] 6:46:36 PM" at bounding box center [269, 117] width 152 height 195
click at [28, 18] on div "[PERSON_NAME] Order # 170864 Dine-In: Table 1 7 Items Boston Special + $38.00 I…" at bounding box center [173, 126] width 346 height 253
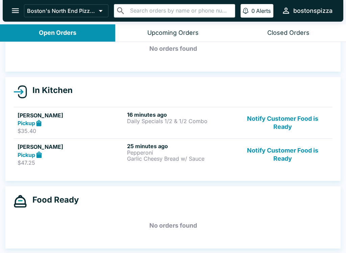
scroll to position [38, 0]
click at [303, 33] on div "Closed Orders" at bounding box center [288, 33] width 42 height 8
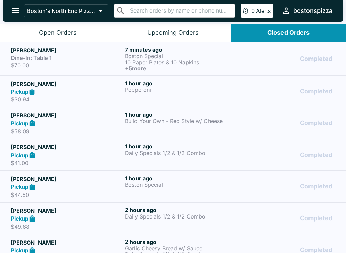
click at [180, 60] on p "10 Paper Plates & 10 Napkins" at bounding box center [180, 62] width 111 height 6
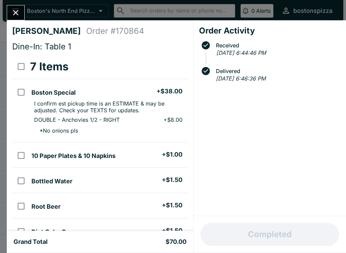
click at [17, 11] on icon "Close" at bounding box center [15, 12] width 5 height 5
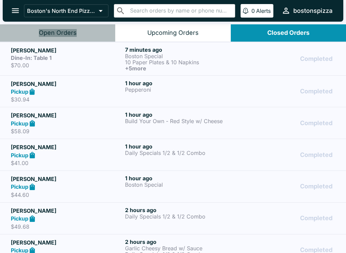
click at [65, 37] on button "Open Orders" at bounding box center [57, 32] width 115 height 17
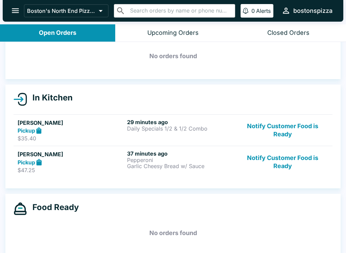
scroll to position [30, 0]
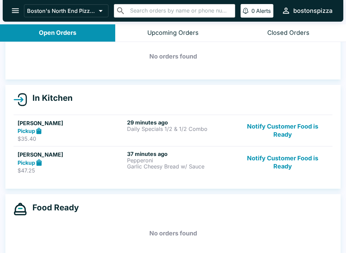
click at [163, 161] on p "Pepperoni" at bounding box center [180, 160] width 107 height 6
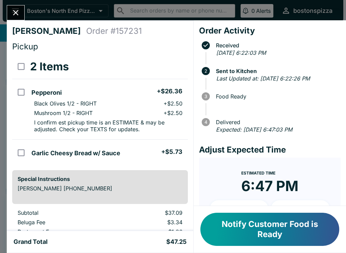
click at [271, 229] on button "Notify Customer Food is Ready" at bounding box center [269, 228] width 139 height 33
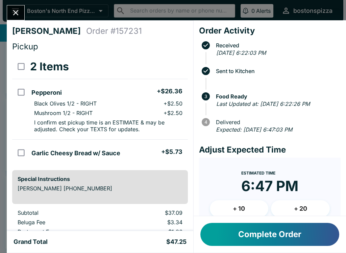
scroll to position [16, 0]
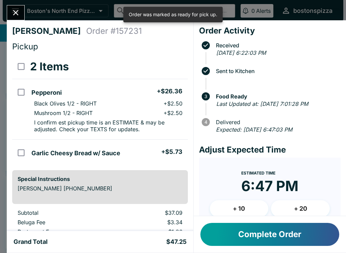
click at [253, 231] on button "Complete Order" at bounding box center [269, 233] width 139 height 23
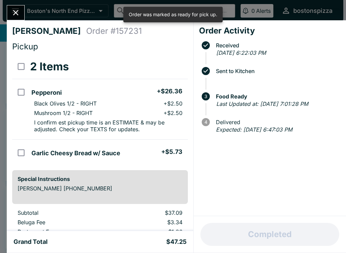
scroll to position [6, 0]
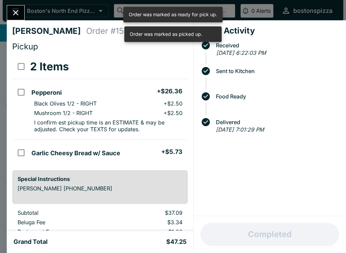
click at [16, 11] on icon "Close" at bounding box center [15, 12] width 9 height 9
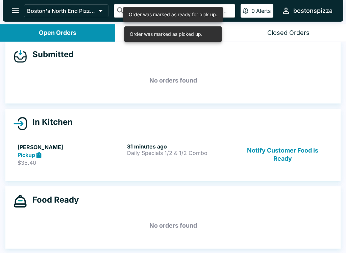
click at [177, 150] on p "Daily Specials 1/2 & 1/2 Combo" at bounding box center [180, 153] width 107 height 6
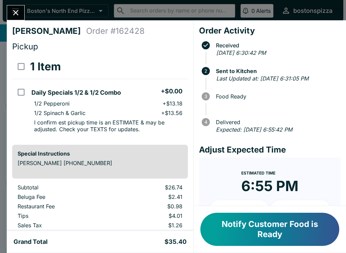
click at [14, 13] on icon "Close" at bounding box center [15, 12] width 9 height 9
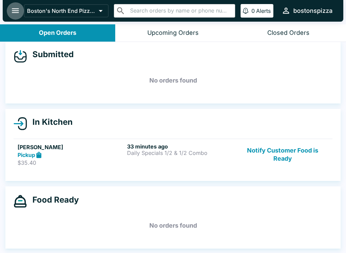
click at [19, 18] on button "open drawer" at bounding box center [15, 10] width 17 height 17
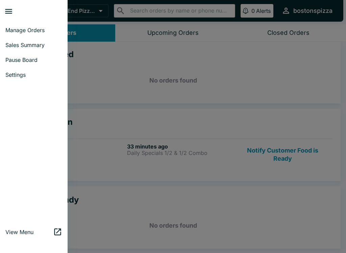
click at [47, 31] on span "Manage Orders" at bounding box center [33, 30] width 57 height 7
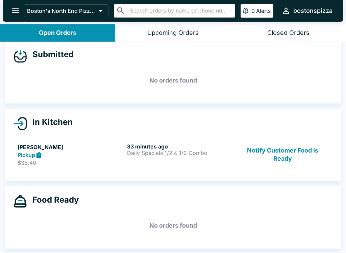
click at [13, 16] on button "open drawer" at bounding box center [15, 10] width 17 height 17
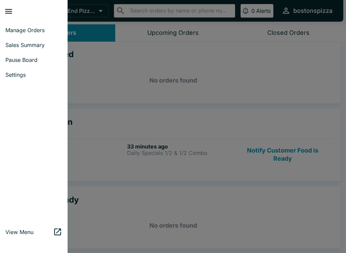
click at [46, 46] on span "Sales Summary" at bounding box center [33, 45] width 57 height 7
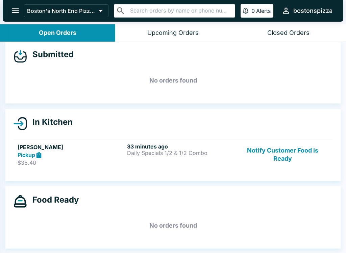
select select "03:00"
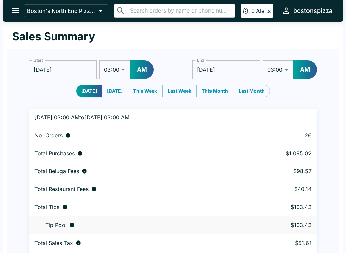
click at [19, 16] on button "open drawer" at bounding box center [15, 10] width 17 height 17
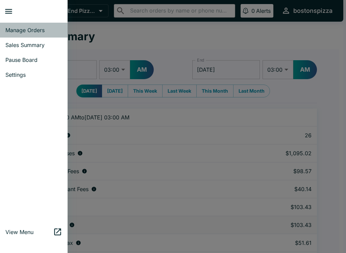
click at [37, 29] on span "Manage Orders" at bounding box center [33, 30] width 57 height 7
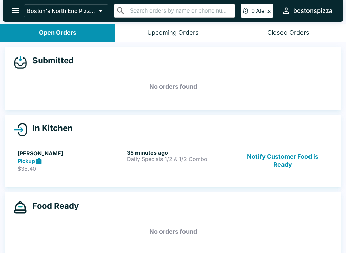
click at [292, 169] on button "Notify Customer Food is Ready" at bounding box center [282, 160] width 91 height 23
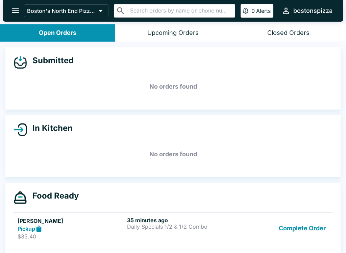
click at [310, 229] on button "Complete Order" at bounding box center [302, 227] width 52 height 23
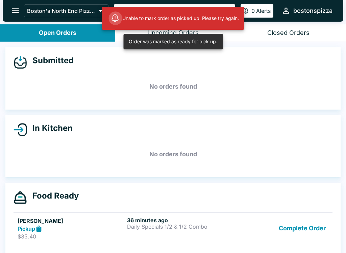
click at [299, 226] on button "Complete Order" at bounding box center [302, 227] width 52 height 23
